Goal: Task Accomplishment & Management: Manage account settings

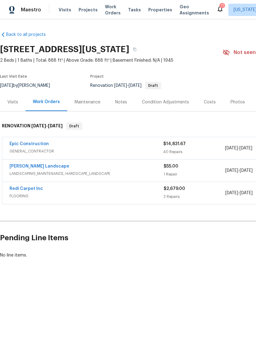
click at [36, 143] on link "Epic Construction" at bounding box center [28, 144] width 39 height 4
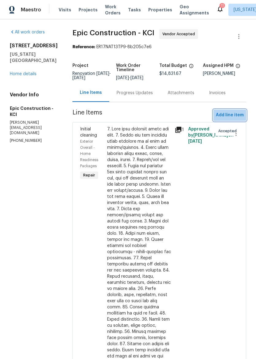
click at [234, 114] on span "Add line item" at bounding box center [229, 115] width 28 height 8
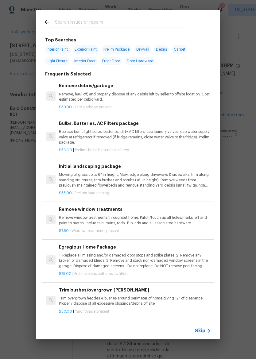
click at [128, 20] on input "text" at bounding box center [120, 22] width 130 height 9
type input "Tree"
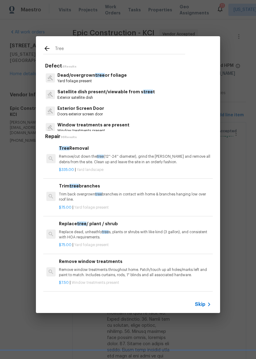
click at [144, 163] on p "Remove/cut down the tree (12''-24'' diameter), grind the stump and remove all d…" at bounding box center [135, 159] width 152 height 10
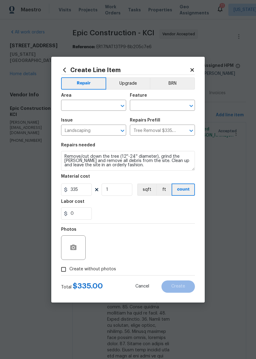
click at [87, 105] on input "text" at bounding box center [85, 105] width 48 height 9
click at [104, 117] on li "Back" at bounding box center [93, 119] width 65 height 10
type input "Back"
click at [164, 105] on input "text" at bounding box center [154, 105] width 48 height 9
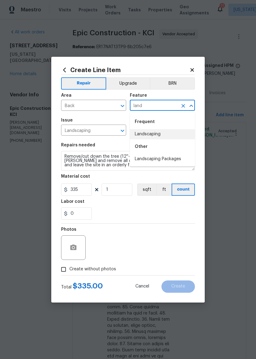
click at [169, 135] on li "Landscaping" at bounding box center [162, 134] width 65 height 10
type input "Landscaping"
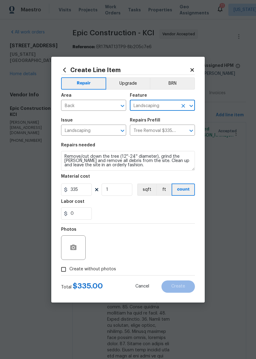
click at [140, 222] on section "Repairs needed Remove/cut down the tree (12''-24'' diameter), grind the stump a…" at bounding box center [128, 181] width 134 height 84
click at [64, 271] on input "Create without photos" at bounding box center [64, 269] width 12 height 12
checkbox input "true"
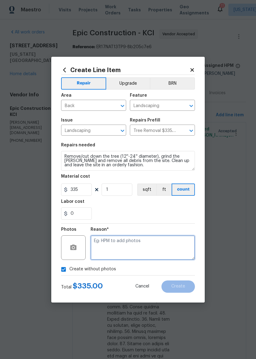
click at [158, 241] on textarea at bounding box center [142, 247] width 104 height 25
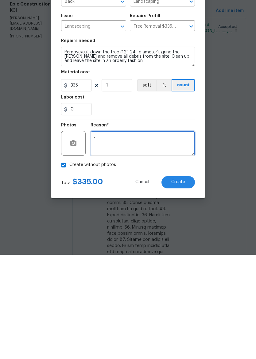
type textarea "."
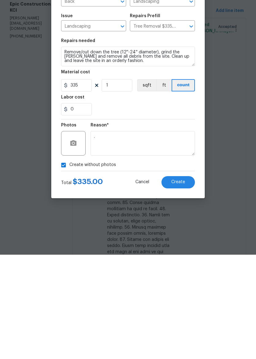
click at [177, 280] on button "Create" at bounding box center [177, 286] width 33 height 12
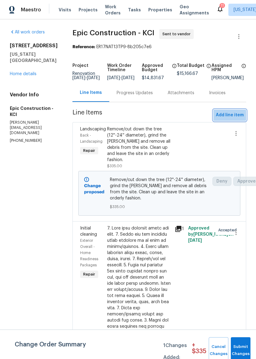
click at [234, 114] on button "Add line item" at bounding box center [229, 114] width 33 height 11
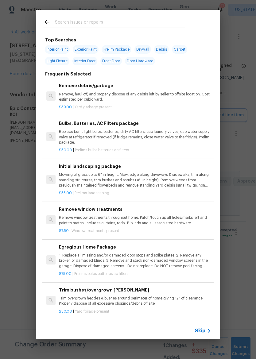
click at [237, 119] on div "Top Searches Interior Paint Exterior Paint Prelim Package Drywall Debris Carpet…" at bounding box center [128, 174] width 256 height 349
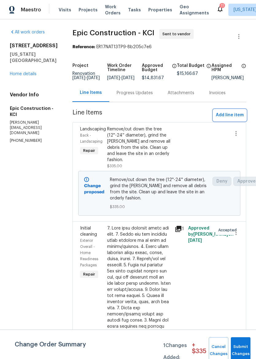
click at [236, 119] on span "Add line item" at bounding box center [229, 115] width 28 height 8
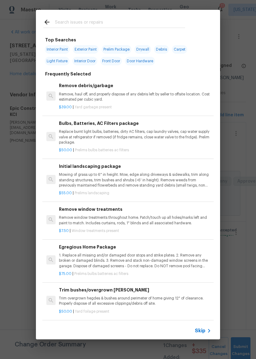
click at [156, 17] on div at bounding box center [114, 22] width 156 height 24
click at [73, 25] on input "text" at bounding box center [120, 22] width 130 height 9
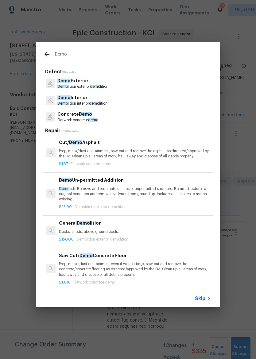
type input "Demo"
click at [148, 88] on div "Demo Exterior Demo lition exterior demo lition" at bounding box center [127, 83] width 169 height 17
click at [161, 83] on div "Demo Exterior Demo lition exterior demo lition" at bounding box center [127, 83] width 169 height 17
click at [107, 82] on p "Demo Exterior" at bounding box center [82, 81] width 51 height 6
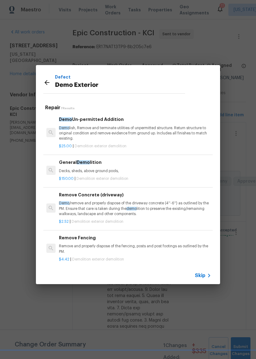
click at [126, 130] on p "Demo lish, Remove and terminate utilities of unpermitted structure. Return stru…" at bounding box center [135, 133] width 152 height 16
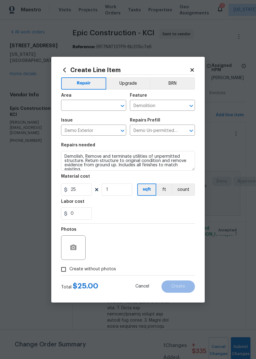
click at [88, 102] on input "text" at bounding box center [85, 105] width 48 height 9
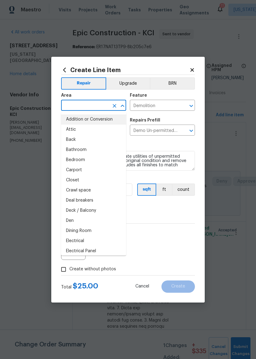
click at [78, 122] on li "Addition or Conversion" at bounding box center [93, 119] width 65 height 10
type input "Addition or Conversion"
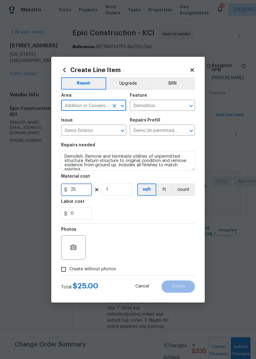
click at [84, 194] on input "25" at bounding box center [76, 189] width 31 height 12
type input "550"
click at [173, 215] on div "0" at bounding box center [128, 213] width 134 height 12
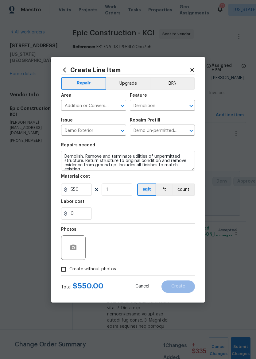
click at [63, 272] on input "Create without photos" at bounding box center [64, 269] width 12 height 12
checkbox input "true"
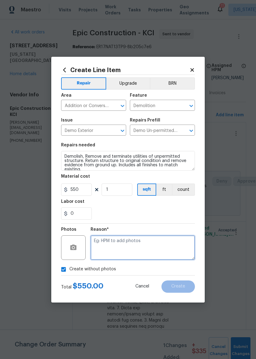
click at [167, 240] on textarea at bounding box center [142, 247] width 104 height 25
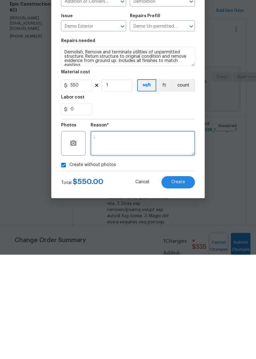
type textarea "."
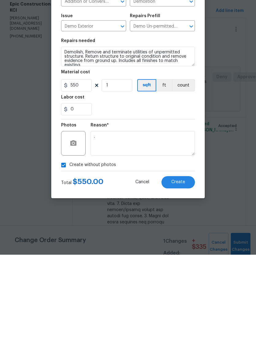
click at [181, 284] on span "Create" at bounding box center [178, 286] width 14 height 5
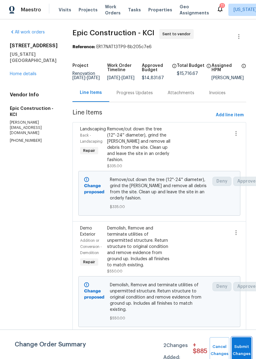
click at [241, 353] on span "Submit Changes" at bounding box center [240, 350] width 13 height 14
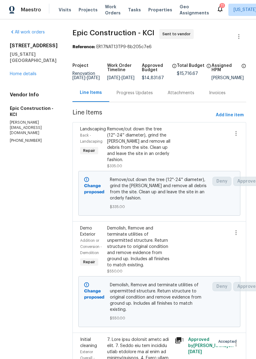
click at [25, 76] on link "Home details" at bounding box center [23, 74] width 27 height 4
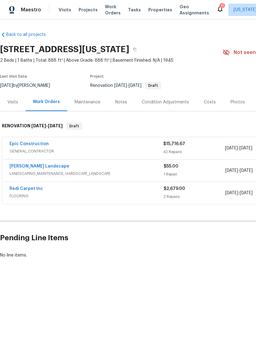
click at [161, 3] on div "Maestro Visits Projects Work Orders Tasks Properties Geo Assignments 11 Kansas …" at bounding box center [128, 9] width 256 height 19
click at [160, 7] on span "Properties" at bounding box center [160, 10] width 24 height 6
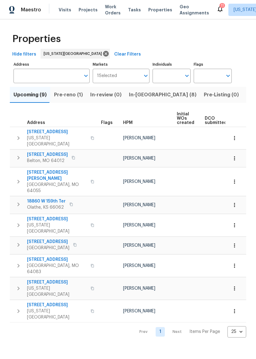
click at [115, 94] on span "In-review (0)" at bounding box center [105, 94] width 31 height 9
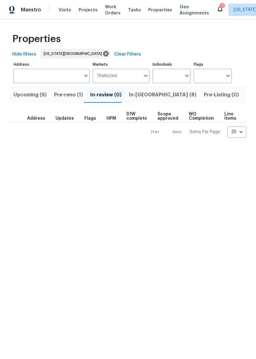
click at [141, 96] on span "In-reno (8)" at bounding box center [162, 94] width 67 height 9
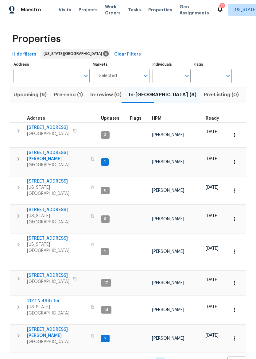
click at [18, 212] on icon "button" at bounding box center [18, 215] width 7 height 7
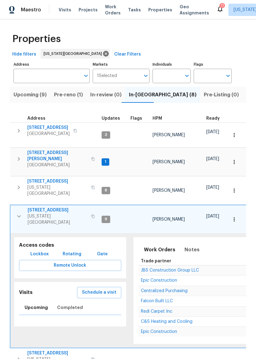
click at [70, 261] on span "Remote Unlock" at bounding box center [70, 265] width 92 height 8
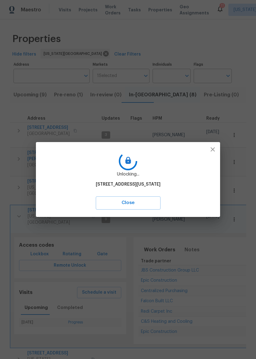
click at [215, 150] on icon "button" at bounding box center [212, 149] width 7 height 7
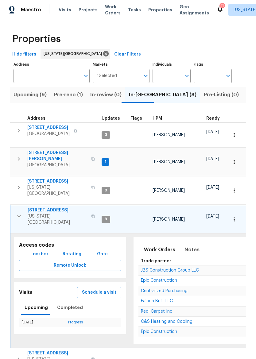
click at [41, 207] on span "3605 NE 57th St" at bounding box center [58, 210] width 60 height 6
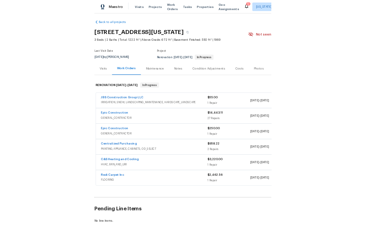
scroll to position [3, 0]
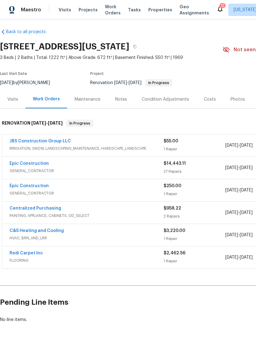
click at [17, 163] on link "Epic Construction" at bounding box center [28, 163] width 39 height 4
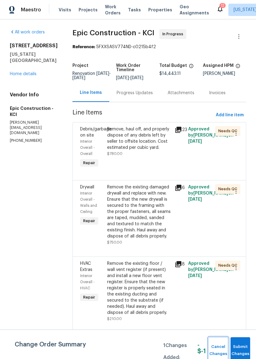
click at [224, 343] on span "Cancel Changes" at bounding box center [217, 350] width 13 height 14
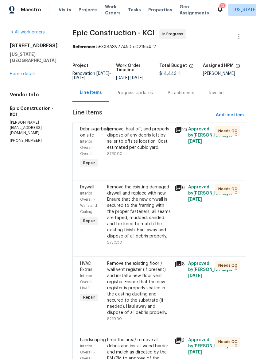
click at [14, 76] on div "3605 NE 57th St Kansas City, MO 64119 Home details" at bounding box center [34, 60] width 48 height 34
click at [28, 76] on link "Home details" at bounding box center [23, 74] width 27 height 4
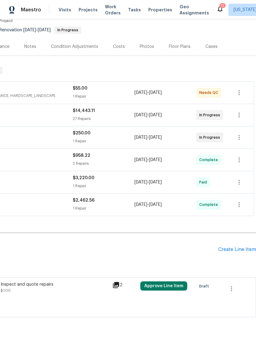
scroll to position [55, 91]
click at [232, 287] on icon "button" at bounding box center [230, 288] width 7 height 7
click at [238, 287] on li "Cancel" at bounding box center [236, 288] width 24 height 10
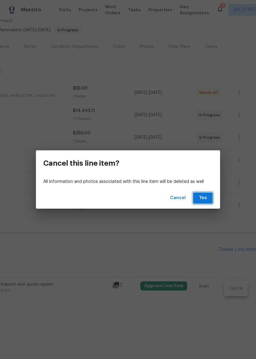
click at [203, 196] on span "Yes" at bounding box center [203, 198] width 10 height 8
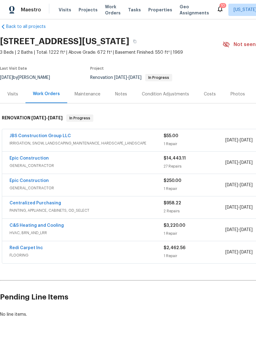
scroll to position [8, 0]
click at [160, 12] on span "Properties" at bounding box center [160, 10] width 24 height 6
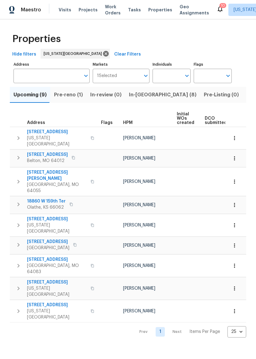
click at [207, 306] on div "Properties Hide filters Kansas City Clear Filters Address Address Markets 1 Sel…" at bounding box center [128, 183] width 256 height 328
click at [61, 70] on input "Address" at bounding box center [46, 76] width 67 height 14
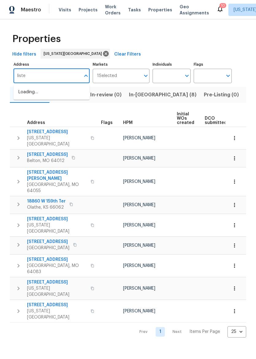
type input "lister"
click at [24, 95] on li "4958 N Lister Ave Kansas City MO 64119" at bounding box center [51, 92] width 76 height 10
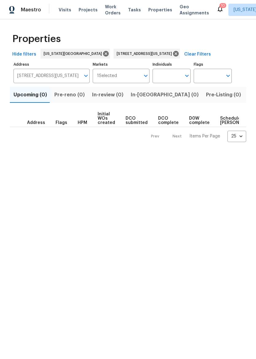
click at [248, 93] on span "Listed (1)" at bounding box center [259, 94] width 22 height 9
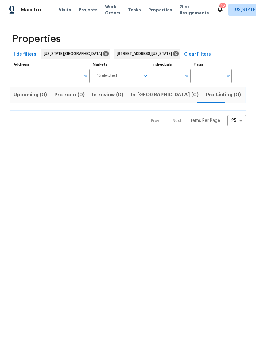
type input "4958 N Lister Ave Kansas City MO 64119"
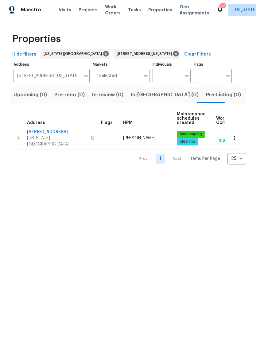
click at [45, 132] on span "4958 N Lister Ave" at bounding box center [57, 132] width 60 height 6
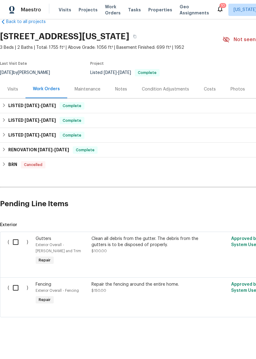
scroll to position [13, 0]
click at [3, 105] on icon at bounding box center [4, 105] width 4 height 4
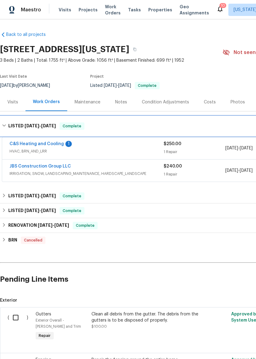
scroll to position [0, 0]
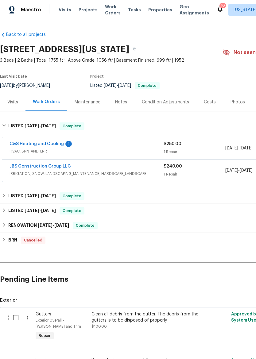
click at [30, 166] on link "JBS Construction Group LLC" at bounding box center [39, 166] width 61 height 4
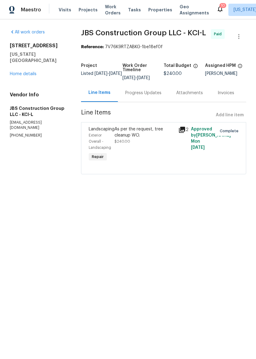
click at [149, 138] on div "As per the request, tree cleanup WO." at bounding box center [144, 132] width 60 height 12
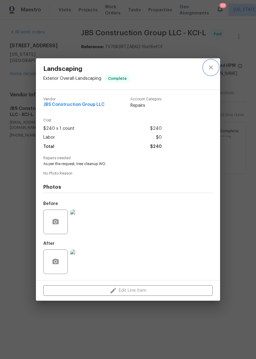
click at [212, 66] on icon "close" at bounding box center [210, 67] width 7 height 7
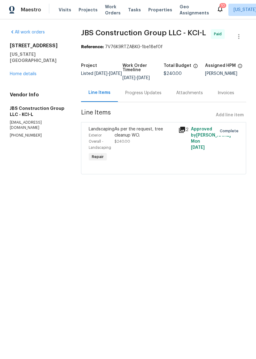
click at [25, 32] on link "All work orders" at bounding box center [27, 32] width 35 height 4
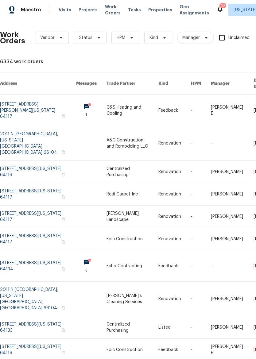
click at [13, 101] on link at bounding box center [38, 110] width 76 height 31
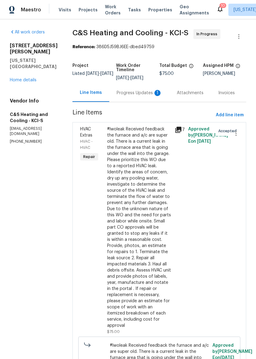
click at [19, 9] on div "Maestro" at bounding box center [20, 10] width 41 height 12
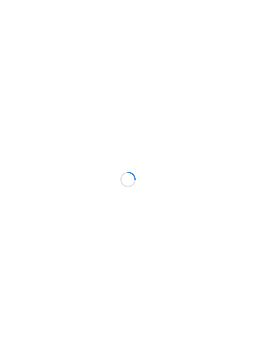
click at [158, 13] on div at bounding box center [128, 179] width 256 height 359
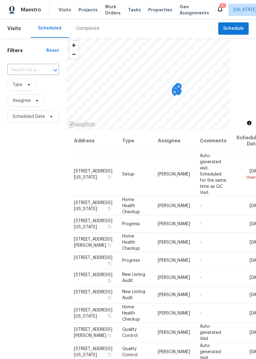
click at [153, 10] on span "Properties" at bounding box center [160, 10] width 24 height 6
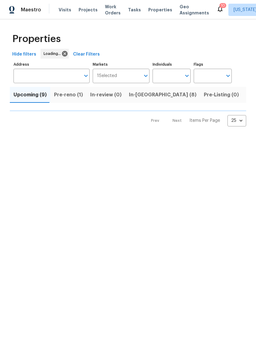
click at [52, 78] on input "Address" at bounding box center [46, 76] width 67 height 14
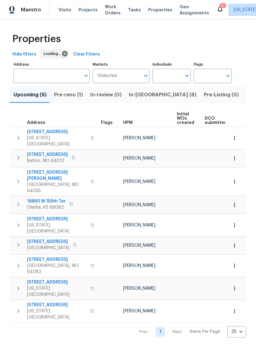
click at [55, 77] on input "Address" at bounding box center [46, 76] width 67 height 14
click at [44, 72] on input "Address" at bounding box center [46, 76] width 67 height 14
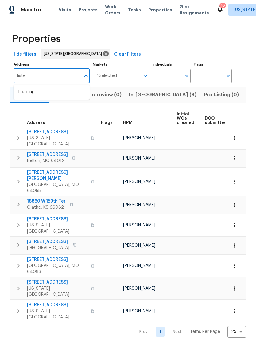
type input "lister"
click at [62, 92] on li "4958 N Lister Ave Kansas City MO 64119" at bounding box center [51, 92] width 76 height 10
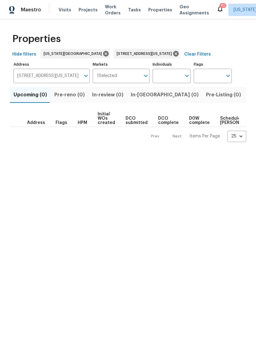
click at [248, 93] on span "Listed (1)" at bounding box center [259, 94] width 22 height 9
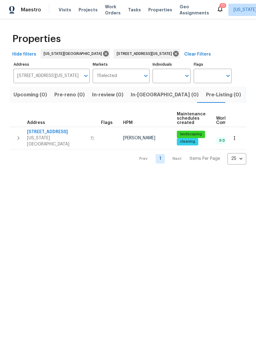
click at [48, 135] on span "[US_STATE][GEOGRAPHIC_DATA]" at bounding box center [57, 141] width 60 height 12
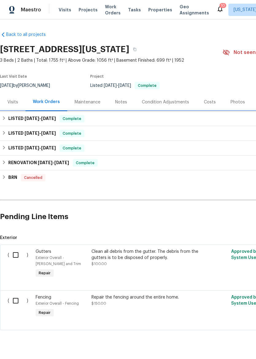
click at [6, 118] on icon at bounding box center [4, 118] width 4 height 4
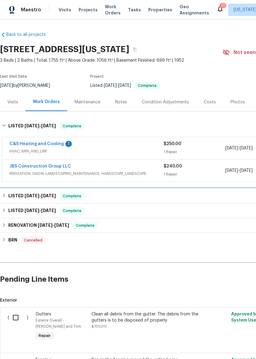
click at [3, 194] on icon at bounding box center [4, 195] width 4 height 4
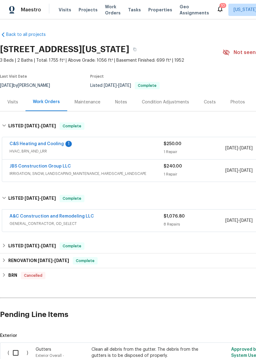
click at [32, 218] on link "A&C Construction and Remodeling LLC" at bounding box center [51, 216] width 84 height 4
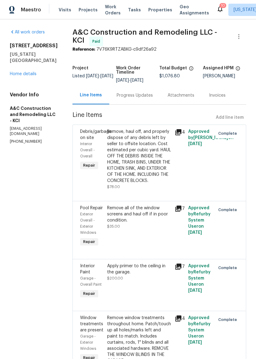
click at [14, 72] on link "Home details" at bounding box center [23, 74] width 27 height 4
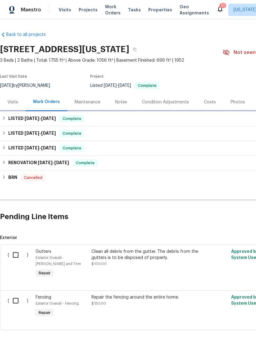
click at [3, 116] on icon at bounding box center [4, 118] width 2 height 4
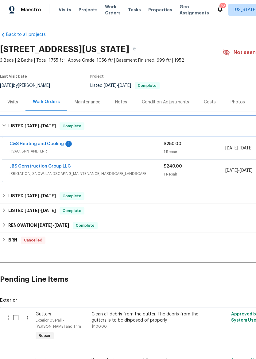
click at [3, 123] on icon at bounding box center [4, 125] width 4 height 4
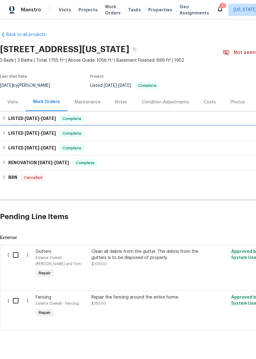
click at [5, 132] on icon at bounding box center [4, 133] width 4 height 4
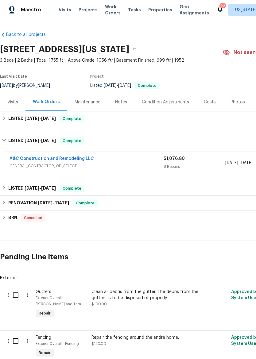
click at [20, 158] on link "A&C Construction and Remodeling LLC" at bounding box center [51, 158] width 84 height 4
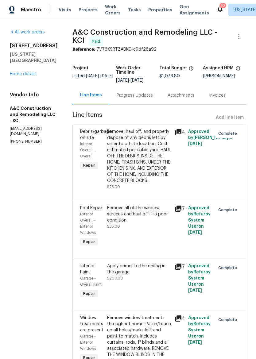
click at [14, 11] on img at bounding box center [12, 10] width 6 height 8
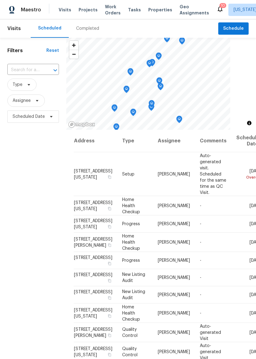
click at [149, 11] on span "Properties" at bounding box center [160, 10] width 24 height 6
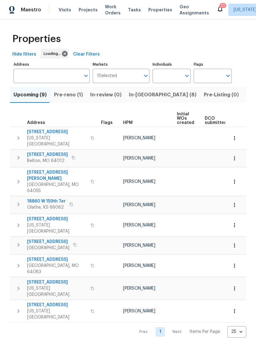
click at [53, 74] on input "Address" at bounding box center [46, 76] width 67 height 14
click at [32, 71] on input "Address" at bounding box center [46, 76] width 67 height 14
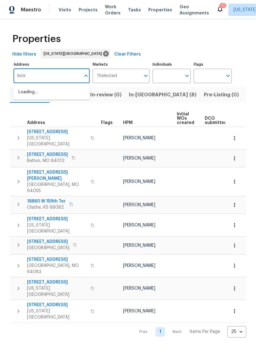
type input "lister"
click at [22, 95] on li "4958 N Lister Ave Kansas City MO 64119" at bounding box center [51, 92] width 76 height 10
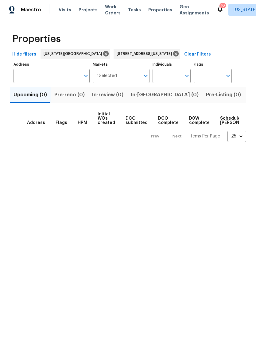
type input "4958 N Lister Ave Kansas City MO 64119"
click at [248, 94] on span "Listed (1)" at bounding box center [259, 94] width 22 height 9
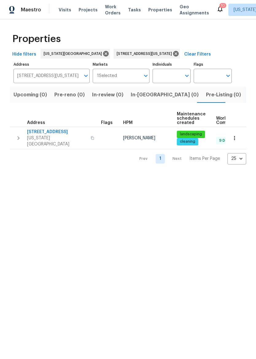
click at [89, 134] on button "button" at bounding box center [92, 138] width 7 height 15
click at [40, 11] on span "Maestro" at bounding box center [31, 10] width 20 height 6
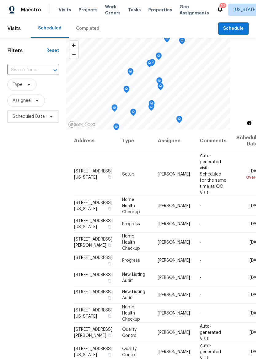
click at [153, 11] on span "Properties" at bounding box center [160, 10] width 24 height 6
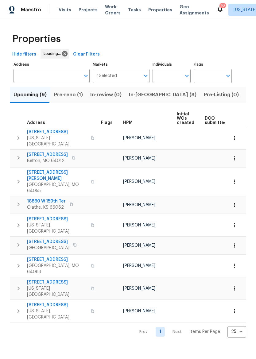
click at [137, 96] on span "In-[GEOGRAPHIC_DATA] (8)" at bounding box center [162, 94] width 67 height 9
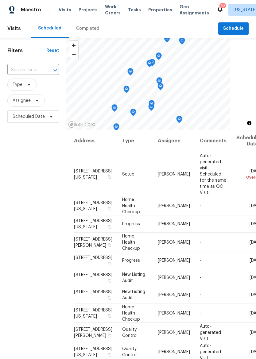
click at [155, 9] on span "Properties" at bounding box center [160, 10] width 24 height 6
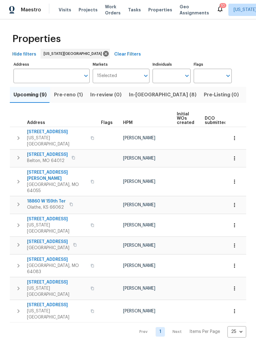
click at [142, 99] on button "In-[GEOGRAPHIC_DATA] (8)" at bounding box center [162, 95] width 75 height 16
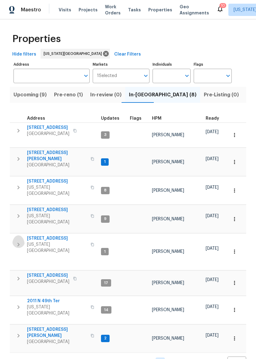
click at [14, 235] on button "button" at bounding box center [18, 244] width 12 height 18
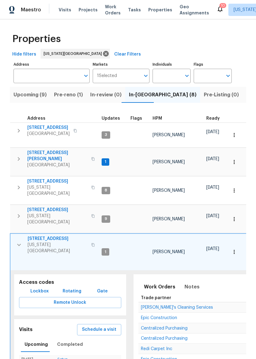
click at [36, 287] on span "Lockbox" at bounding box center [39, 291] width 18 height 8
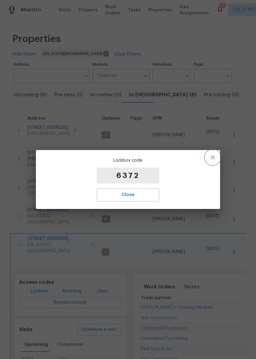
click at [215, 156] on icon "button" at bounding box center [212, 157] width 7 height 7
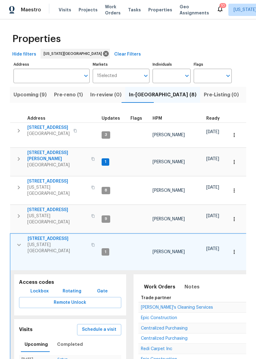
click at [250, 151] on div "Properties Hide filters [US_STATE][GEOGRAPHIC_DATA] Clear Filters Address Addre…" at bounding box center [128, 259] width 256 height 481
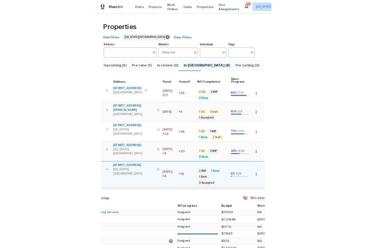
scroll to position [0, 178]
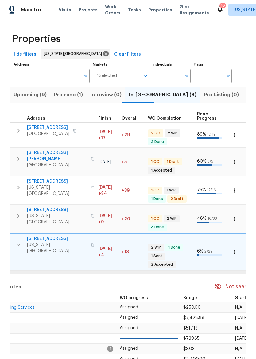
click at [25, 130] on td "[DATE]" at bounding box center [37, 134] width 24 height 25
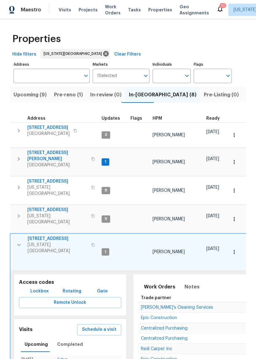
scroll to position [0, 0]
click at [56, 235] on span "[STREET_ADDRESS]" at bounding box center [58, 238] width 60 height 6
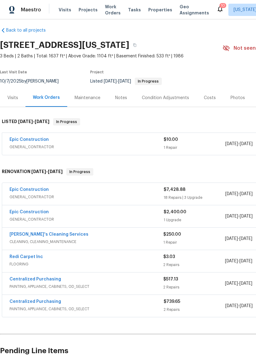
scroll to position [4, 0]
click at [27, 138] on link "Epic Construction" at bounding box center [28, 139] width 39 height 4
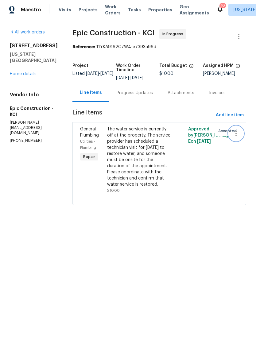
click at [240, 135] on button "button" at bounding box center [235, 133] width 15 height 15
click at [243, 132] on li "Cancel" at bounding box center [239, 133] width 24 height 10
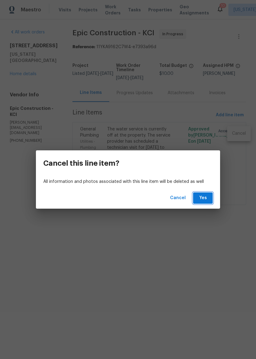
click at [206, 196] on span "Yes" at bounding box center [203, 198] width 10 height 8
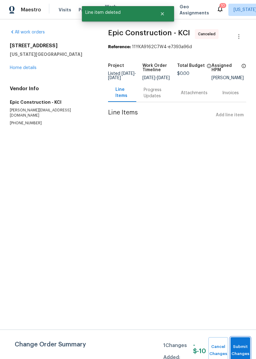
click at [241, 349] on span "Submit Changes" at bounding box center [239, 350] width 13 height 14
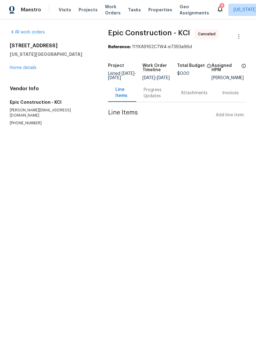
click at [151, 8] on span "Properties" at bounding box center [160, 10] width 24 height 6
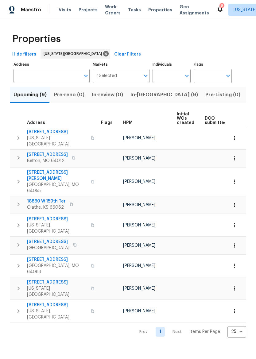
click at [26, 81] on input "Address" at bounding box center [46, 76] width 67 height 14
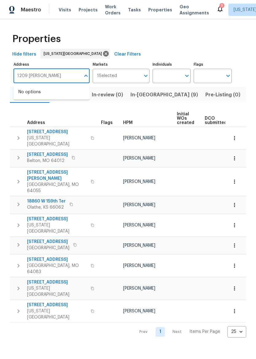
type input "1209 liberty"
click at [43, 92] on li "1209 Liberty Drive Ter Liberty MO 64068" at bounding box center [51, 92] width 76 height 10
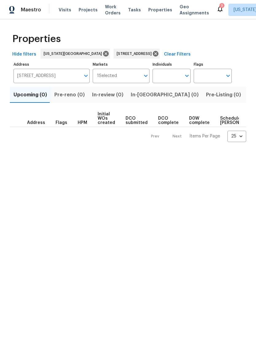
click at [248, 95] on span "Listed (1)" at bounding box center [259, 94] width 22 height 9
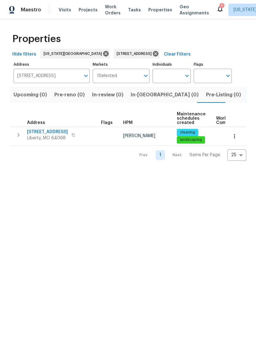
click at [52, 134] on span "[STREET_ADDRESS]" at bounding box center [47, 132] width 41 height 6
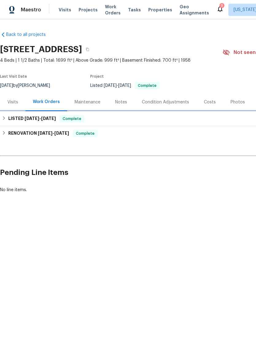
click at [5, 113] on div "LISTED [DATE] - [DATE] Complete" at bounding box center [173, 118] width 346 height 15
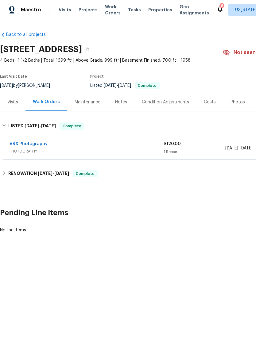
click at [5, 165] on div "Back to all projects [STREET_ADDRESS] 4 Beds | 1 1/2 Baths | Total: 1699 ft² | …" at bounding box center [173, 132] width 346 height 211
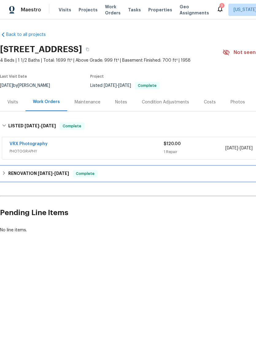
click at [6, 175] on div "RENOVATION [DATE] - [DATE] Complete" at bounding box center [173, 173] width 343 height 7
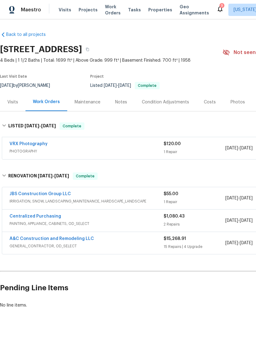
click at [21, 240] on link "A&C Construction and Remodeling LLC" at bounding box center [51, 238] width 84 height 4
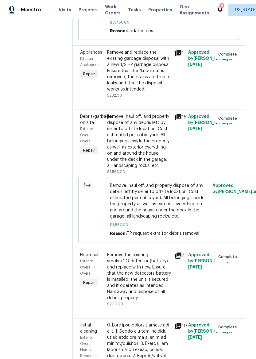
scroll to position [925, 0]
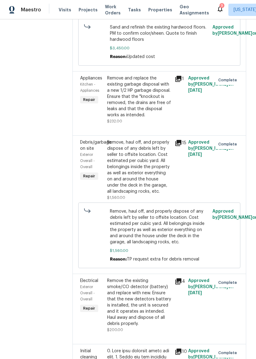
click at [150, 8] on span "Properties" at bounding box center [160, 10] width 24 height 6
